Goal: Information Seeking & Learning: Learn about a topic

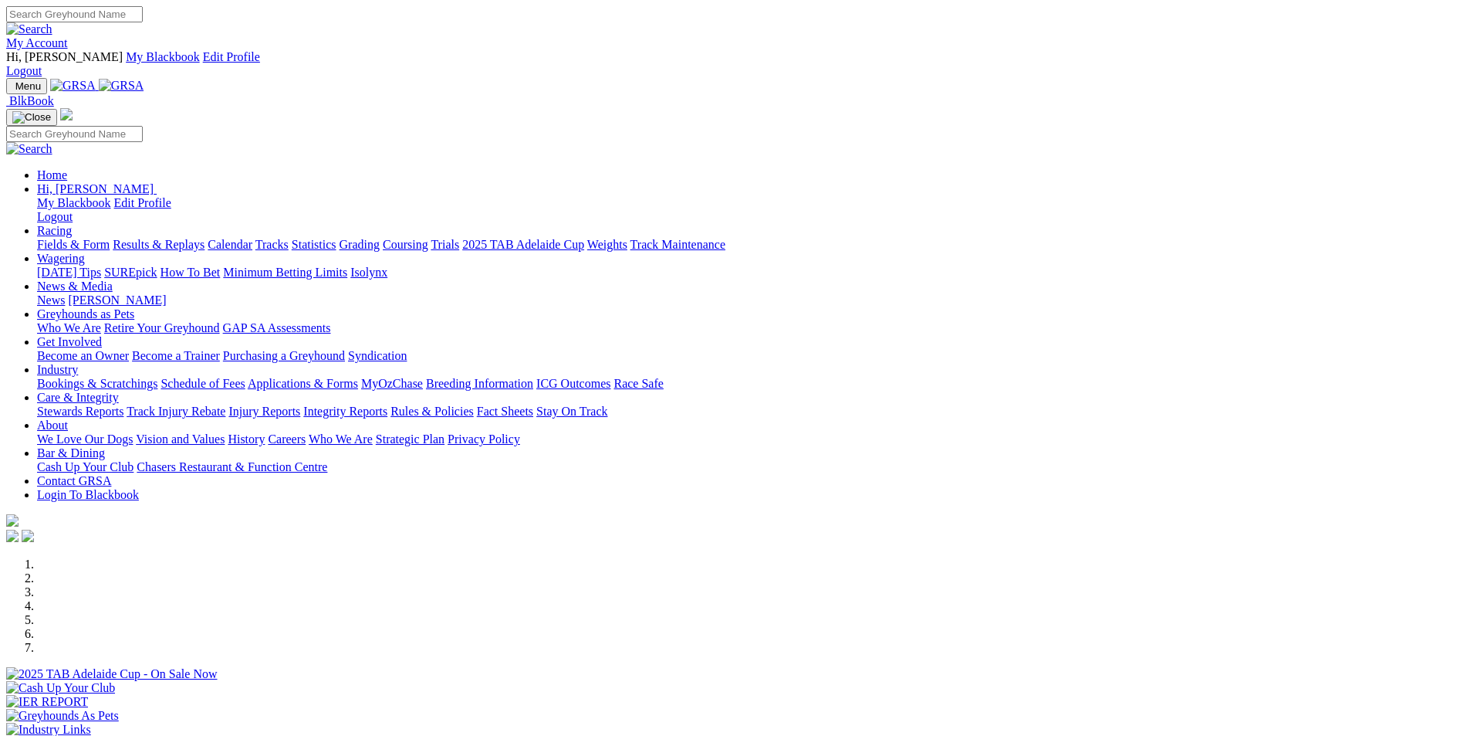
scroll to position [386, 0]
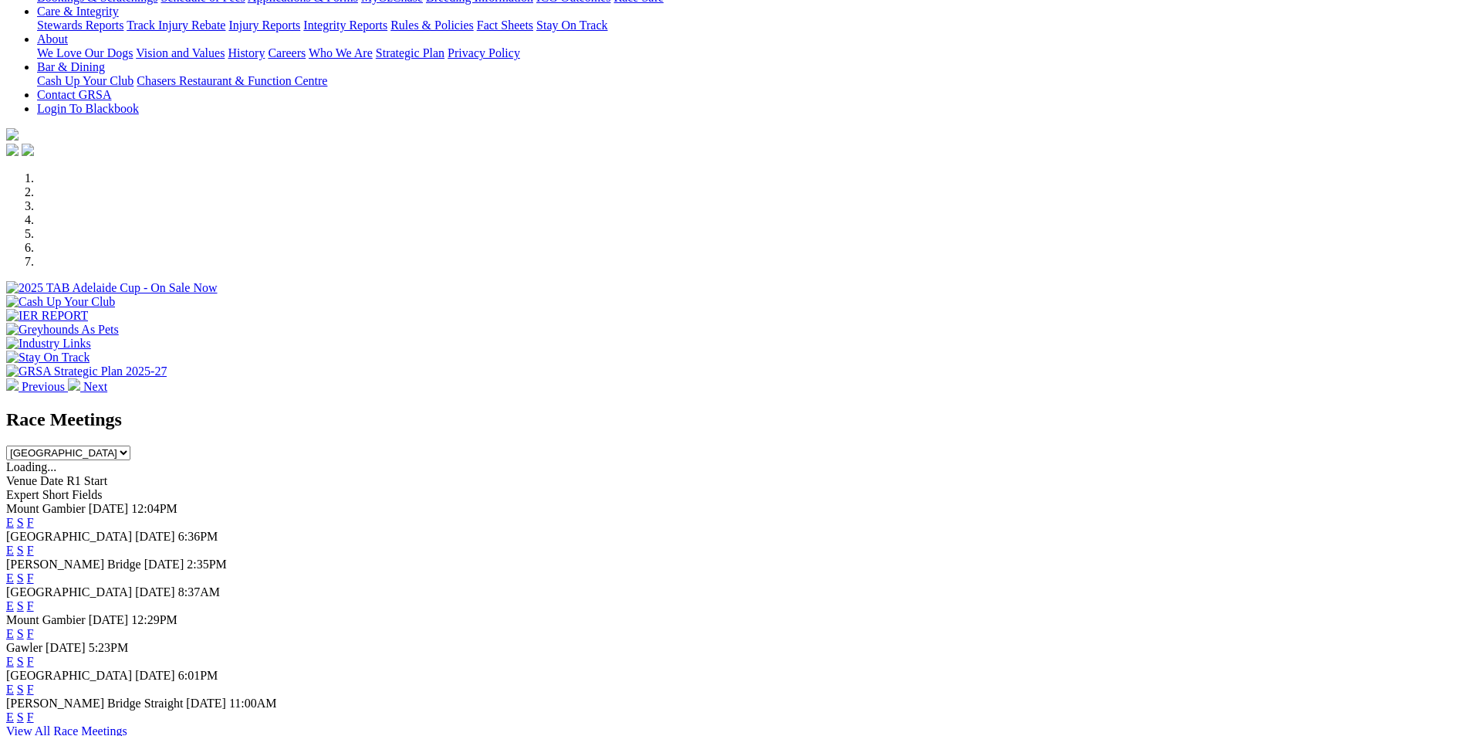
click at [34, 571] on link "F" at bounding box center [30, 577] width 7 height 13
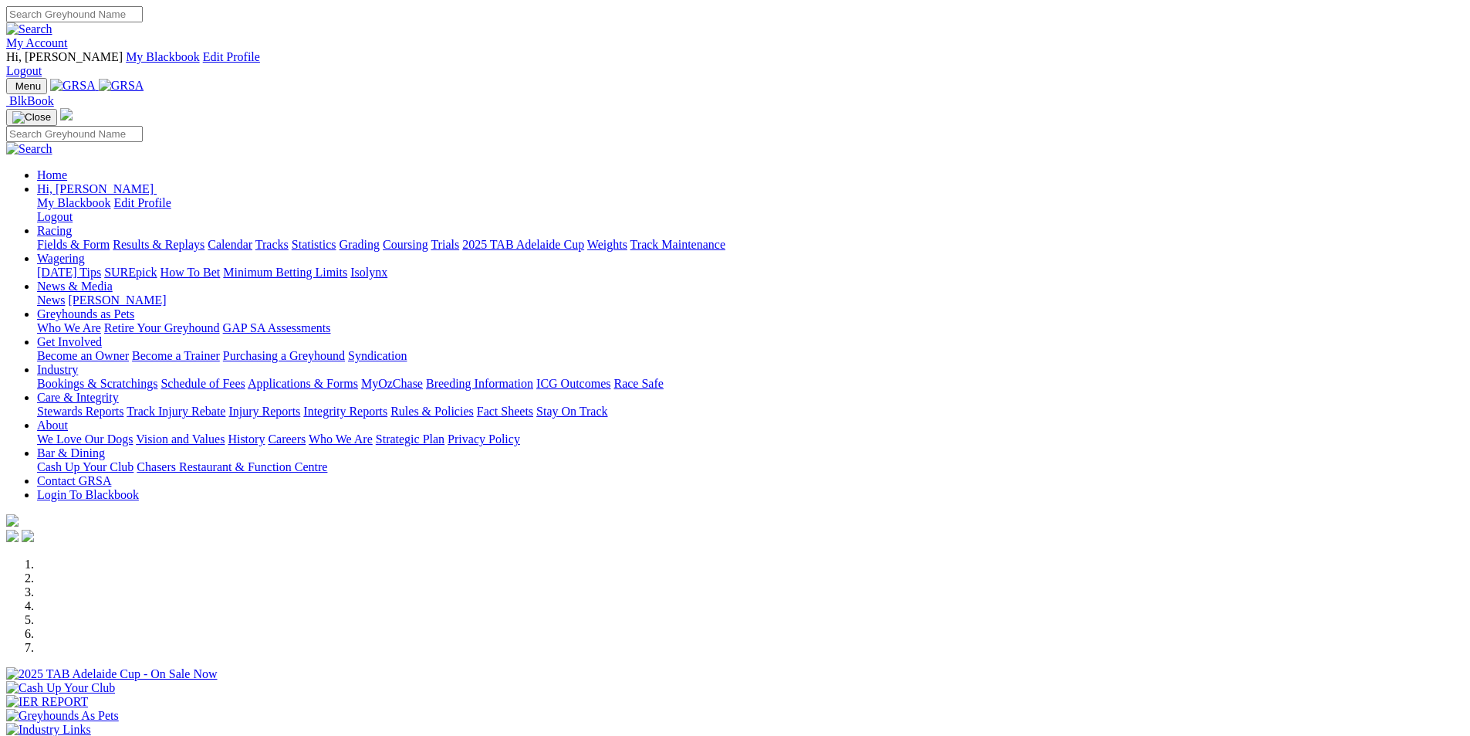
scroll to position [386, 0]
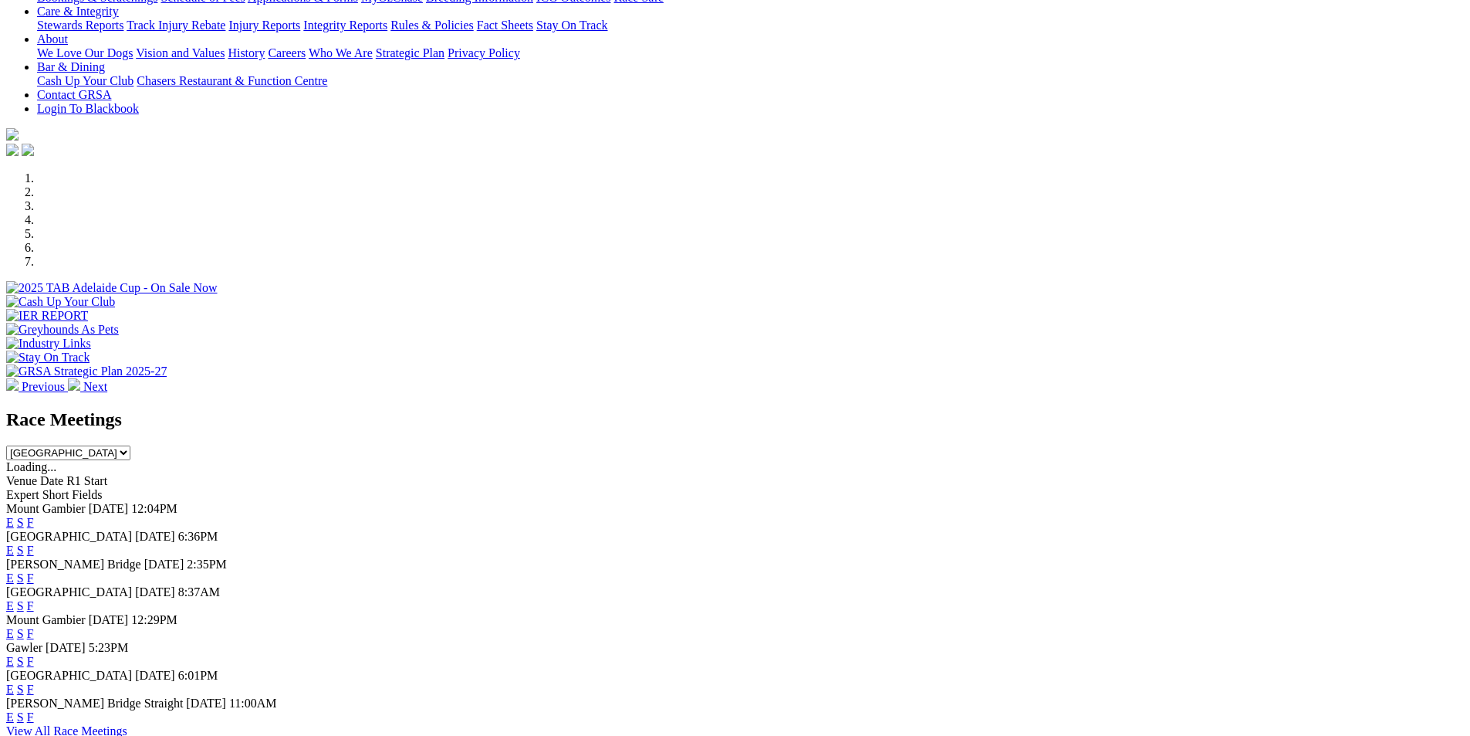
click at [34, 682] on link "F" at bounding box center [30, 688] width 7 height 13
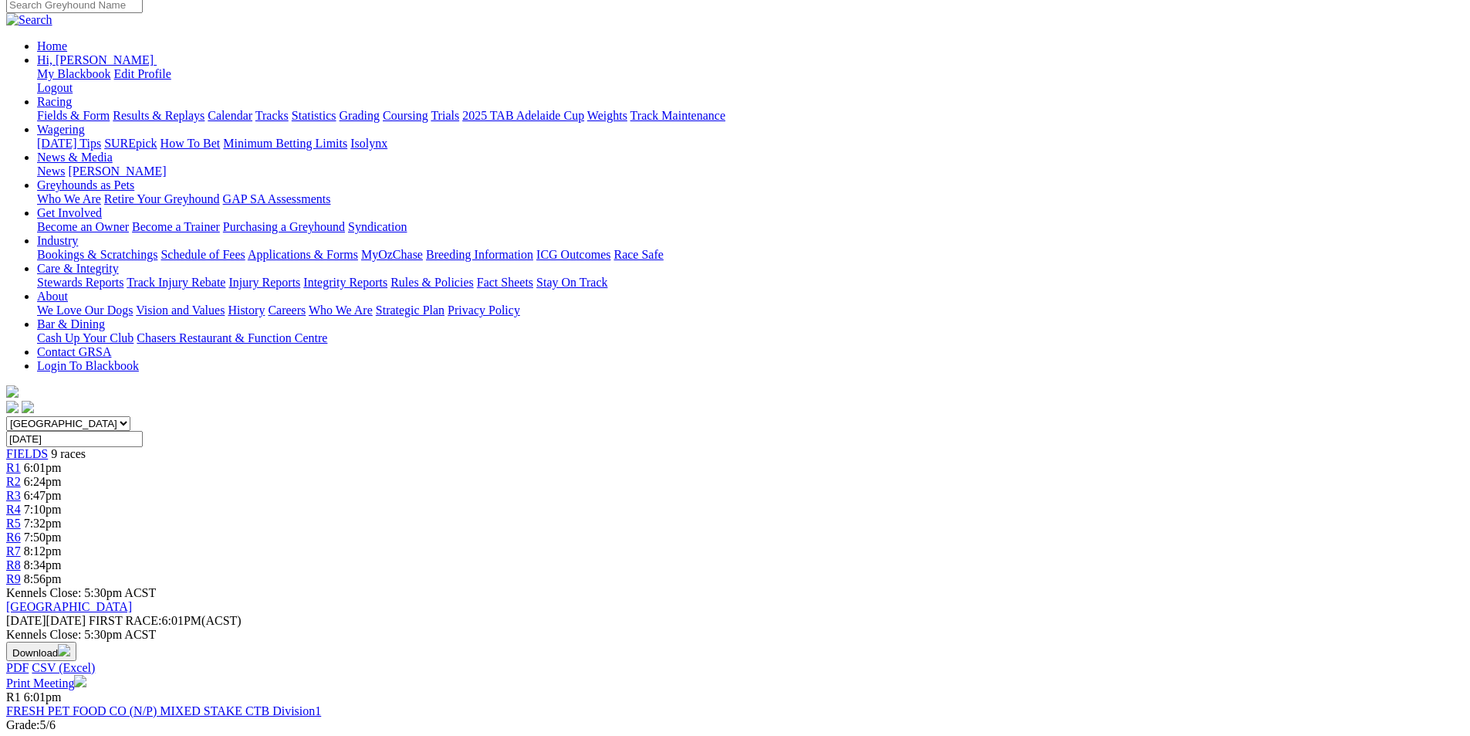
scroll to position [77, 0]
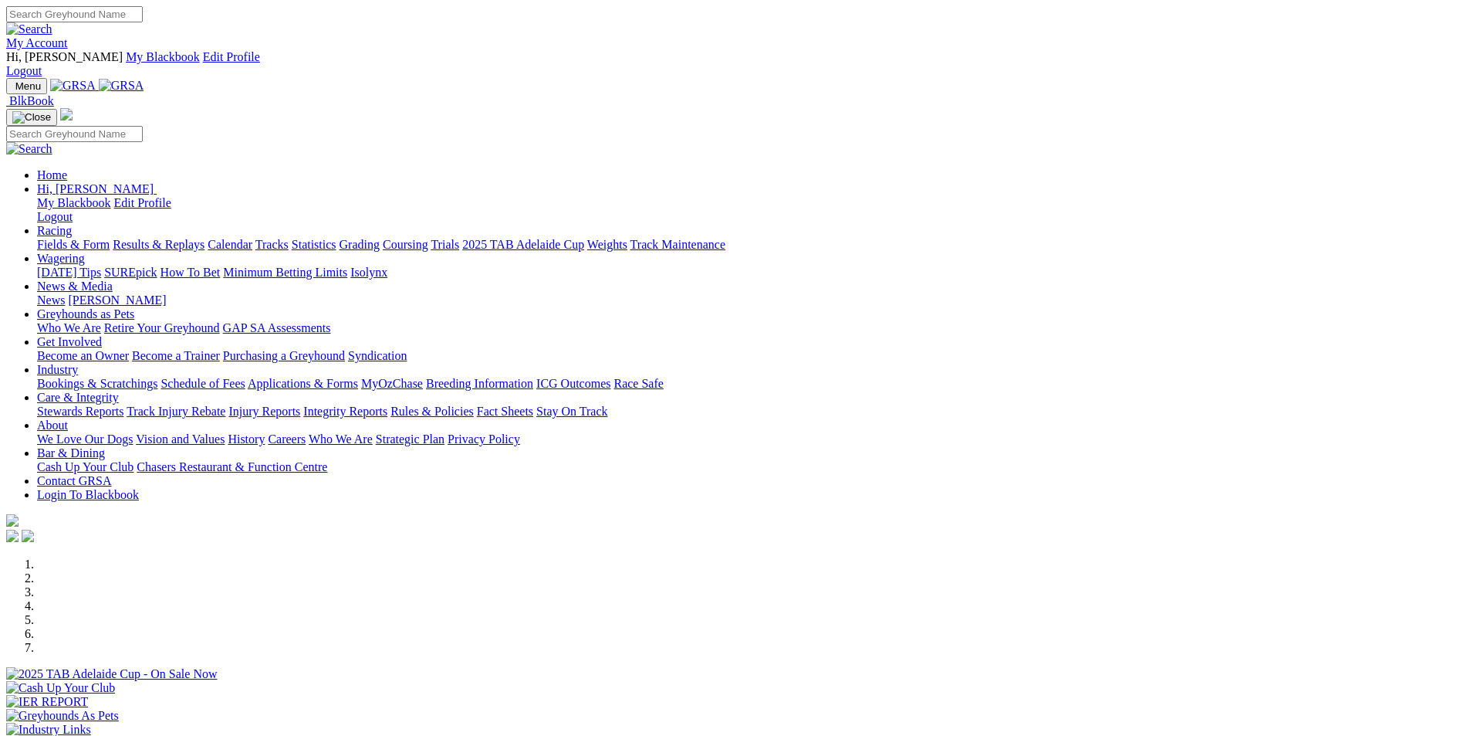
scroll to position [386, 0]
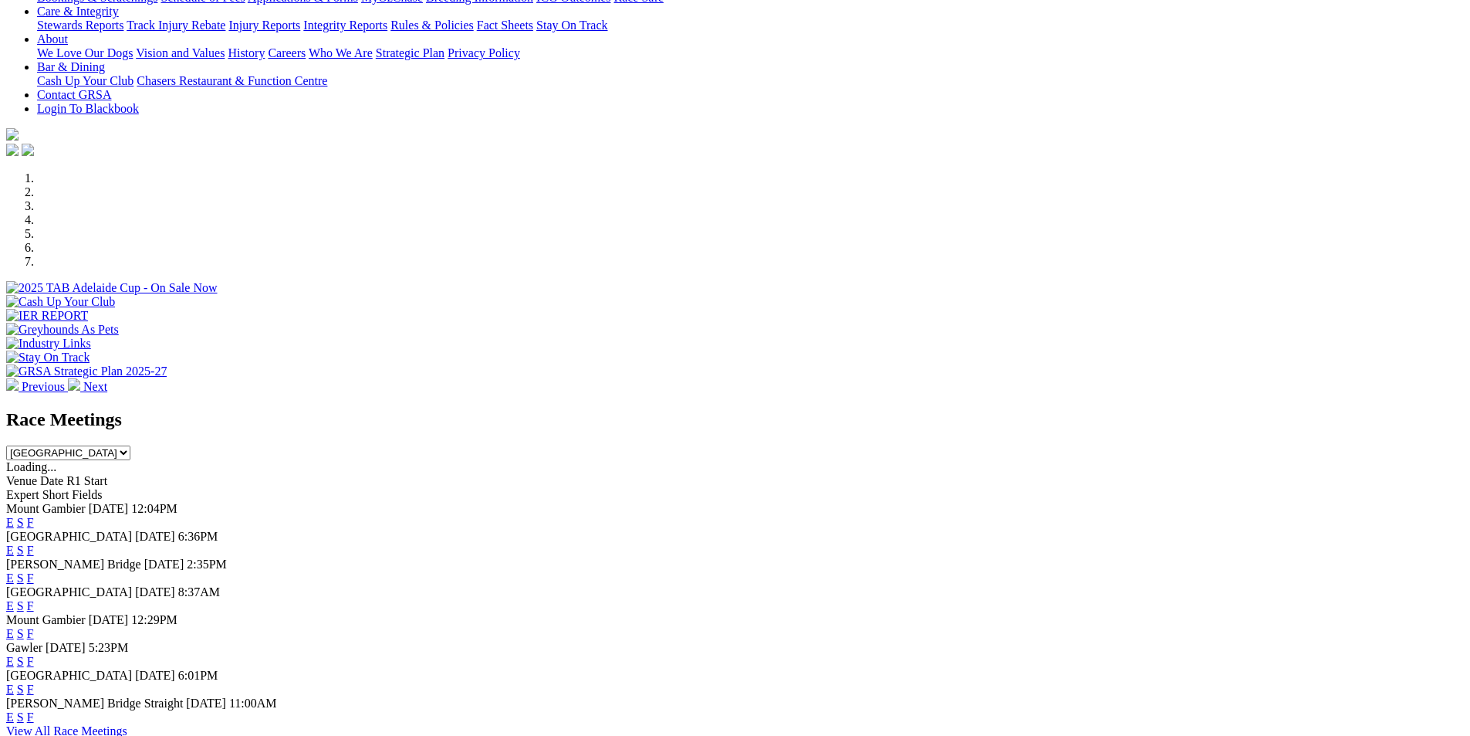
click at [34, 599] on link "F" at bounding box center [30, 605] width 7 height 13
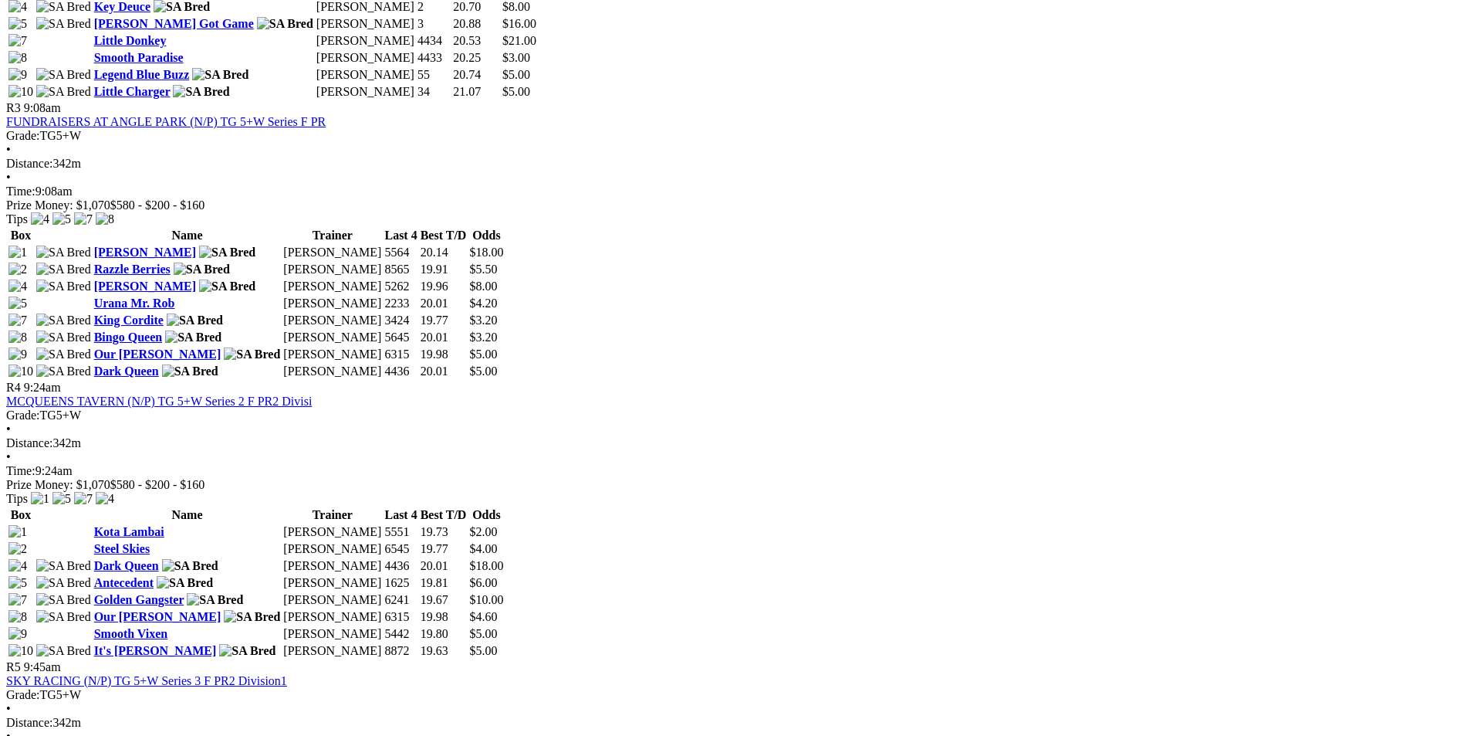
scroll to position [1158, 0]
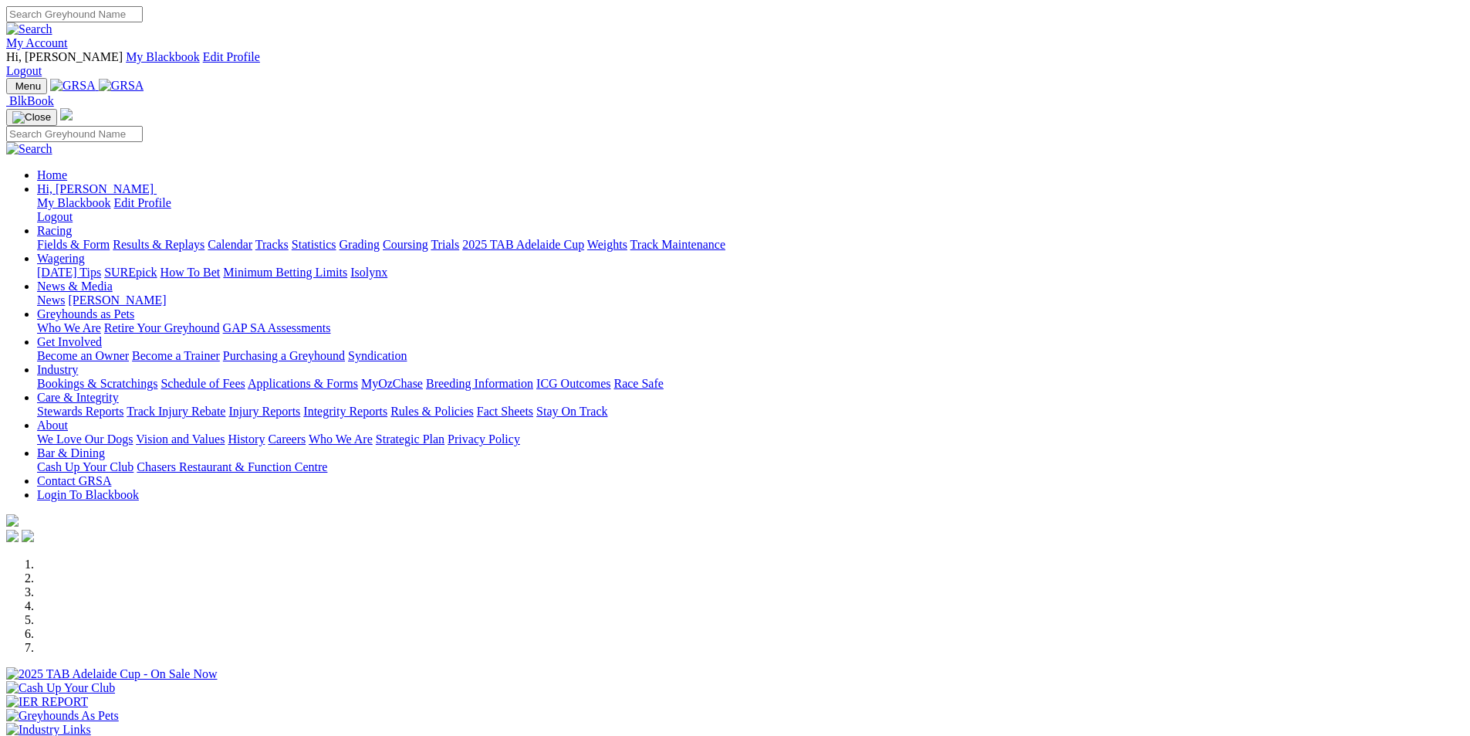
scroll to position [386, 0]
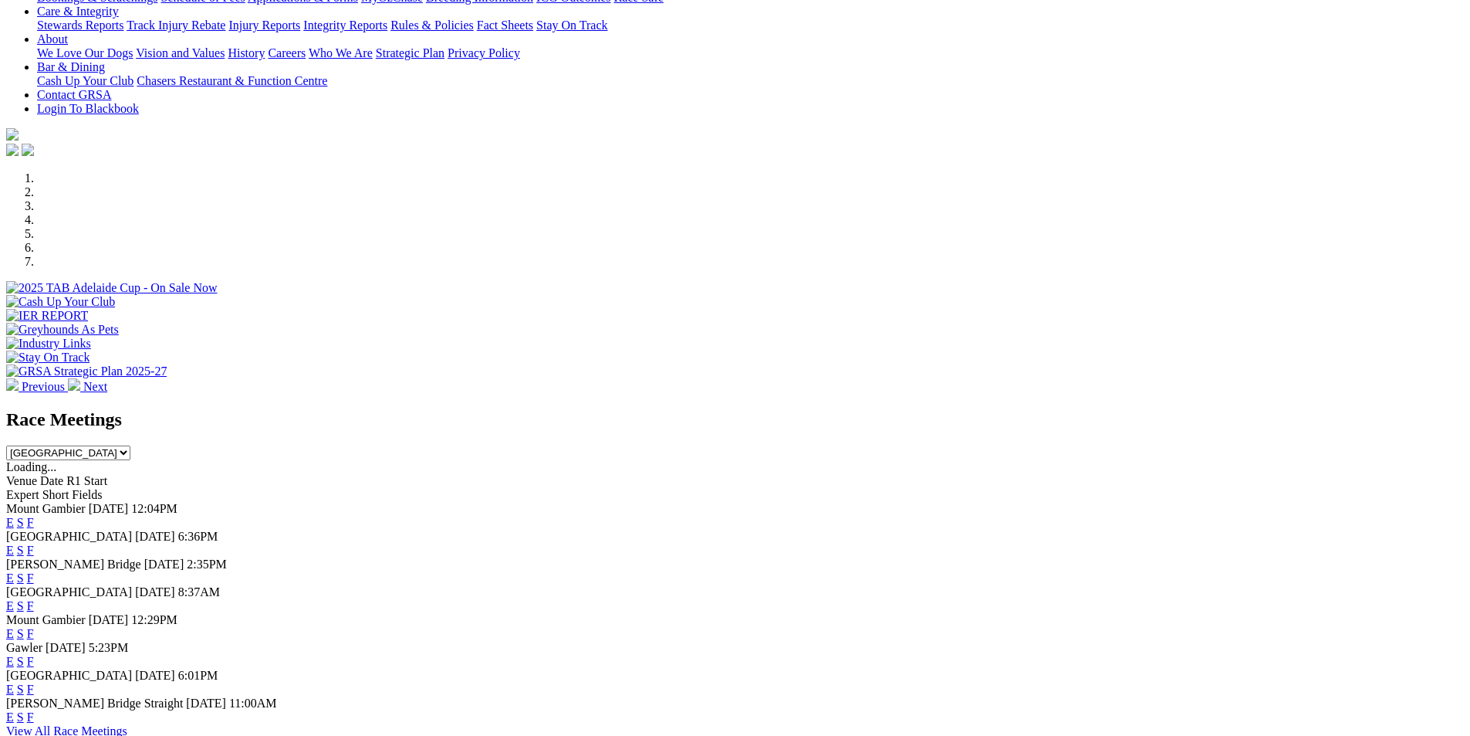
click at [34, 654] on link "F" at bounding box center [30, 660] width 7 height 13
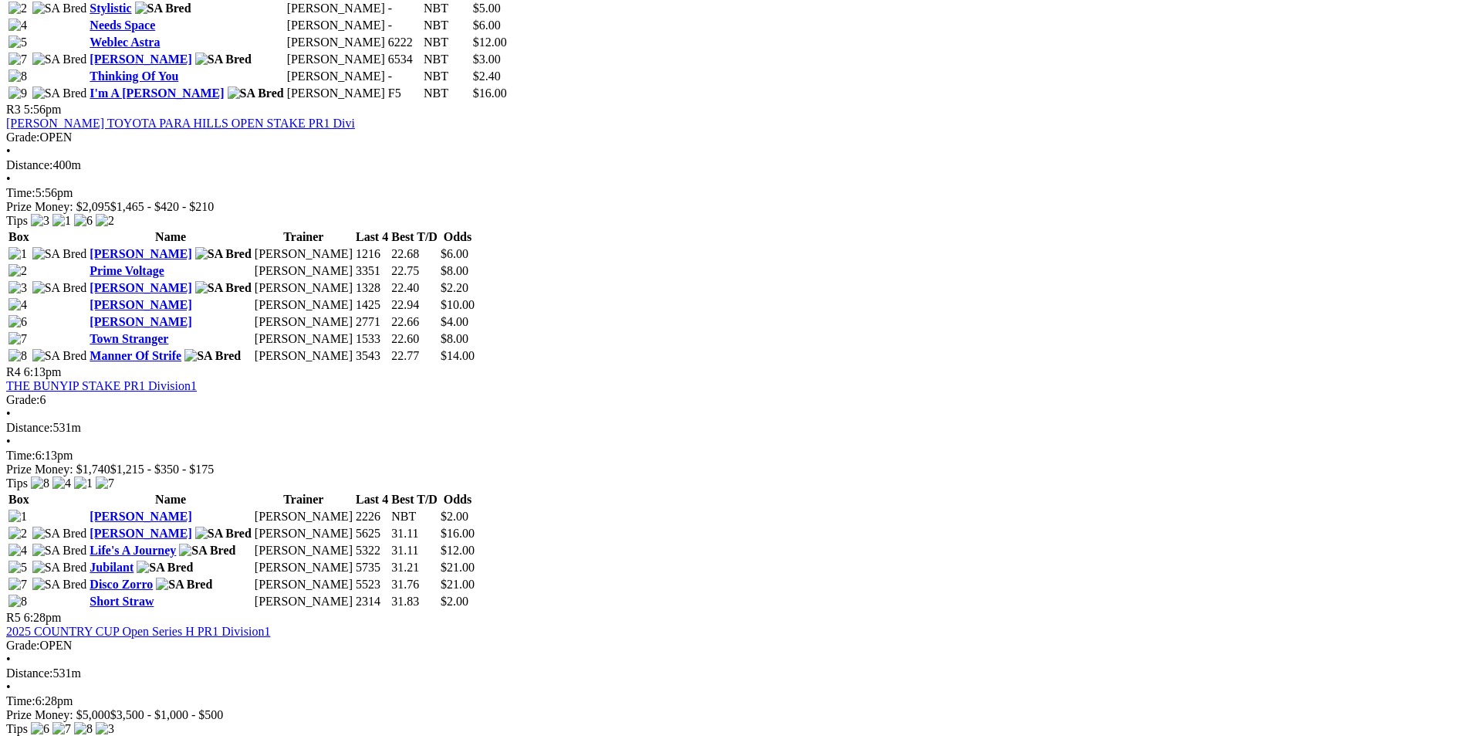
scroll to position [1080, 0]
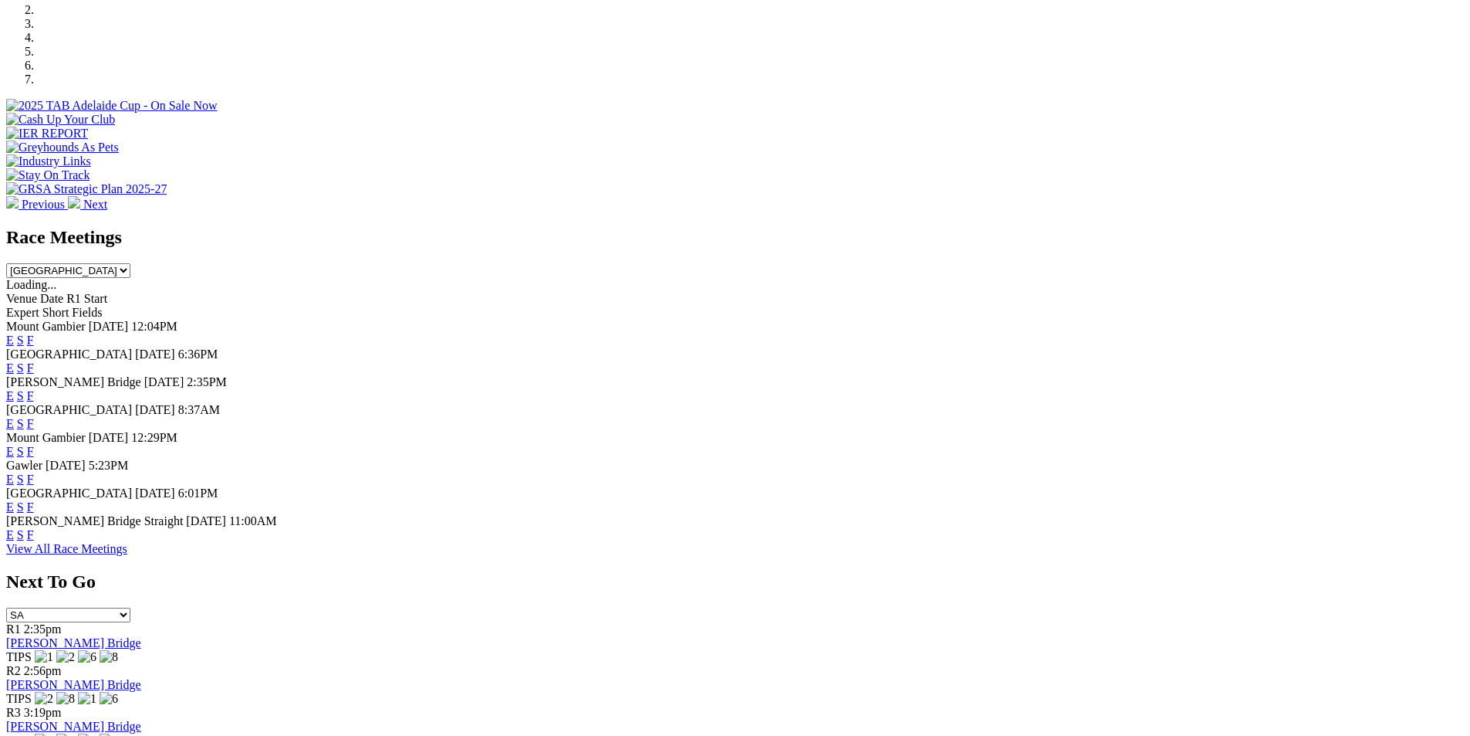
scroll to position [695, 0]
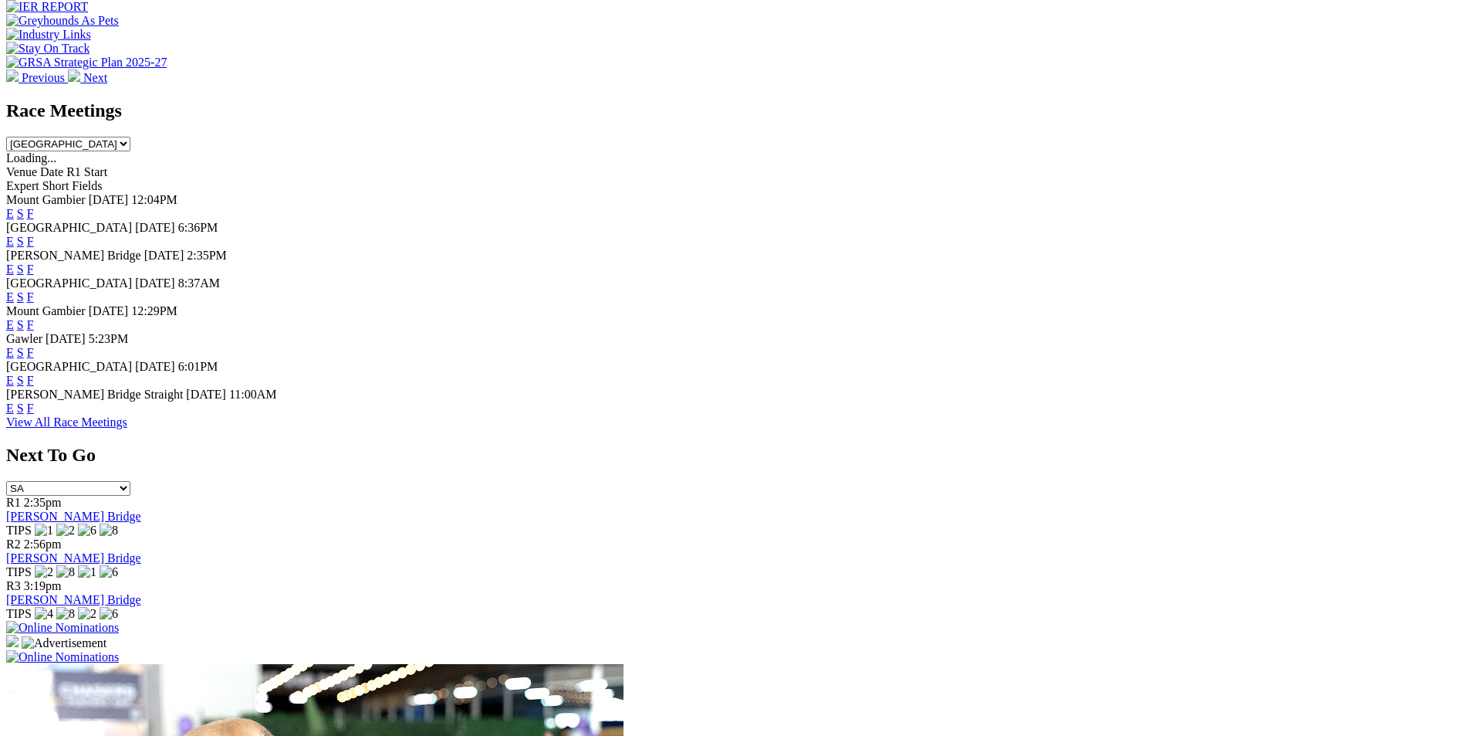
click at [34, 403] on link "F" at bounding box center [30, 407] width 7 height 13
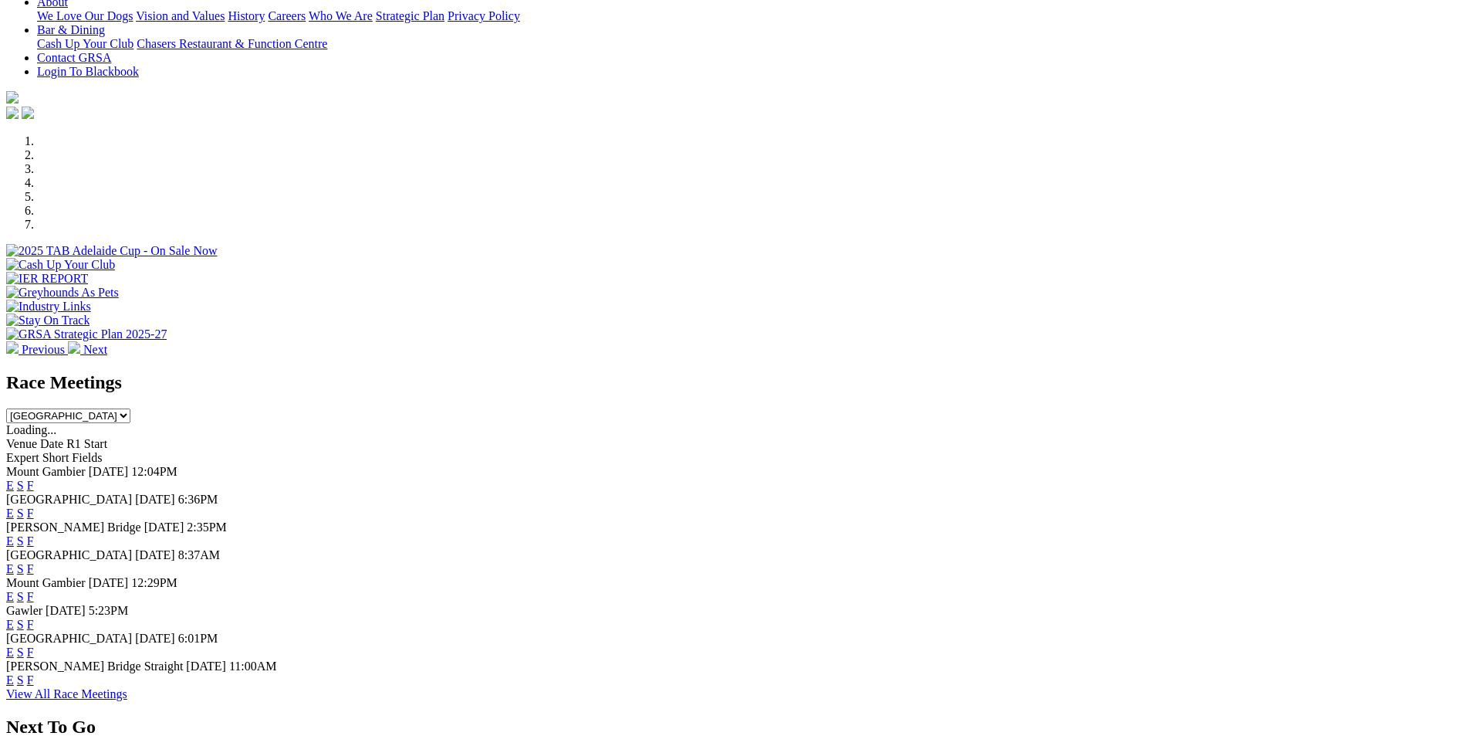
scroll to position [309, 0]
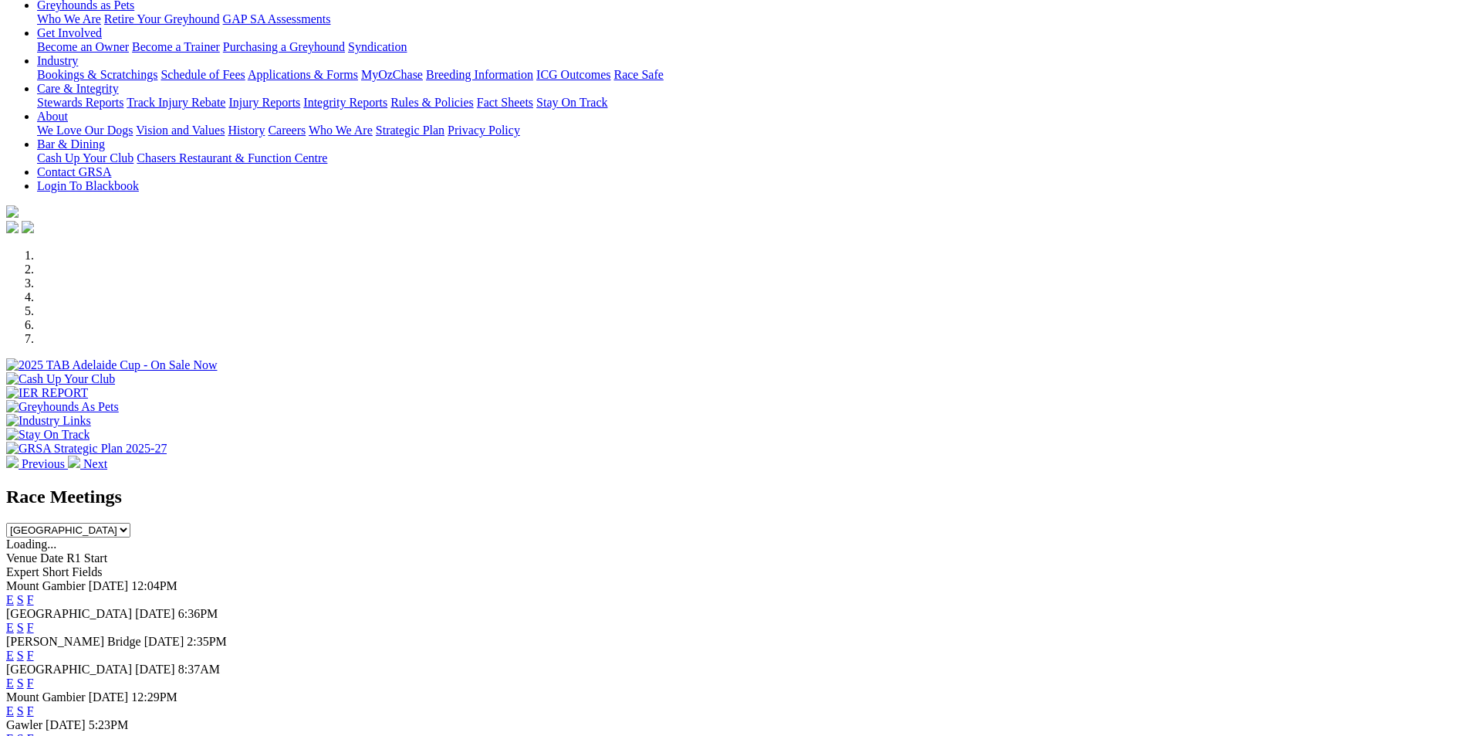
click at [34, 648] on link "F" at bounding box center [30, 654] width 7 height 13
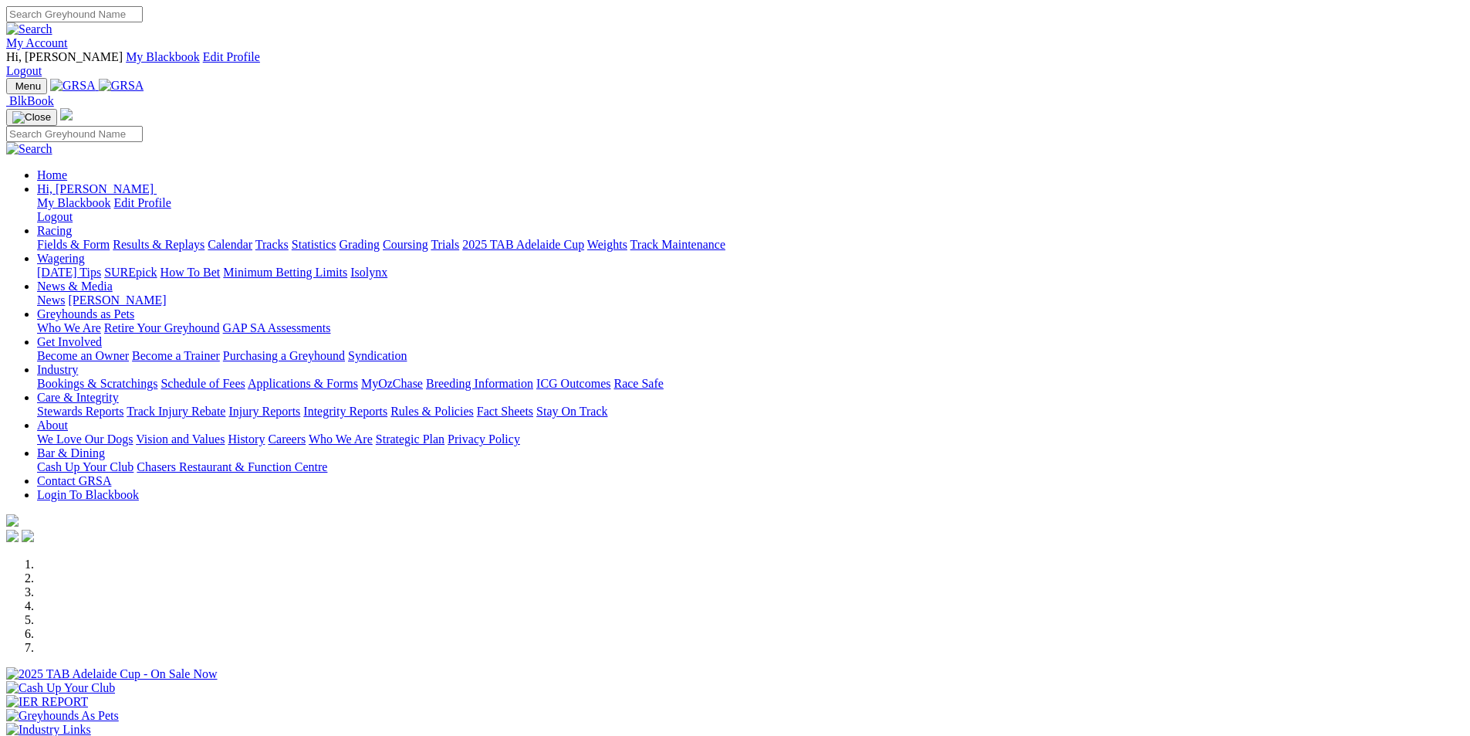
scroll to position [463, 0]
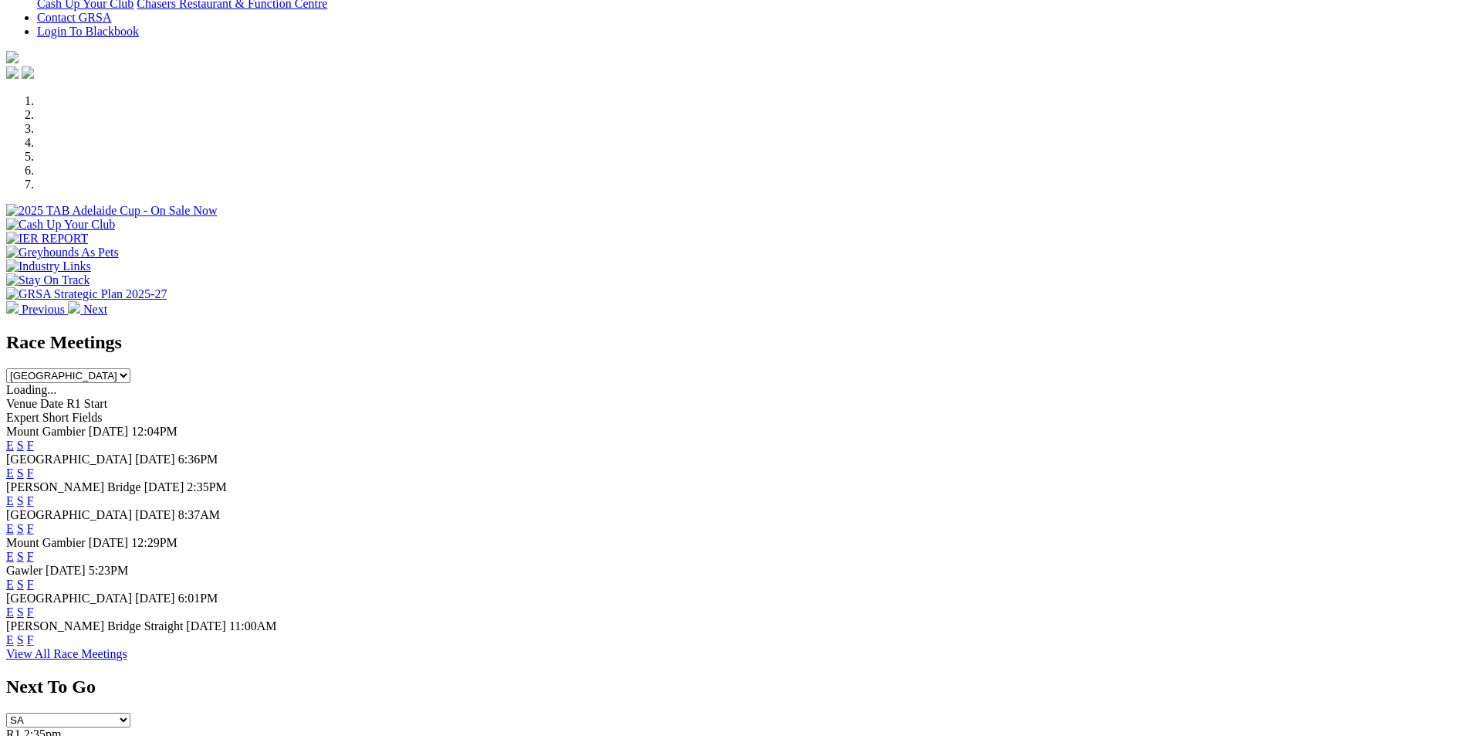
click at [34, 494] on link "F" at bounding box center [30, 500] width 7 height 13
